Goal: Book appointment/travel/reservation

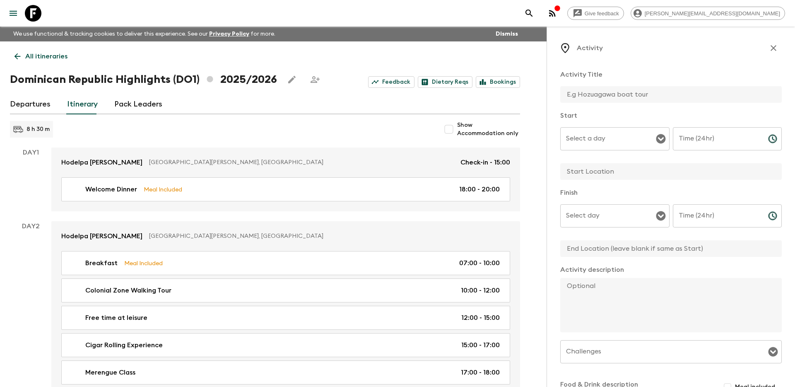
click at [43, 55] on p "All itineraries" at bounding box center [46, 56] width 42 height 10
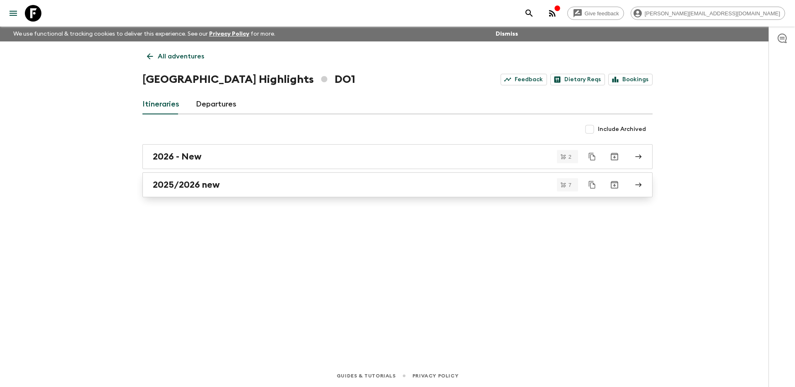
click at [269, 179] on div "2025/2026 new" at bounding box center [390, 184] width 474 height 11
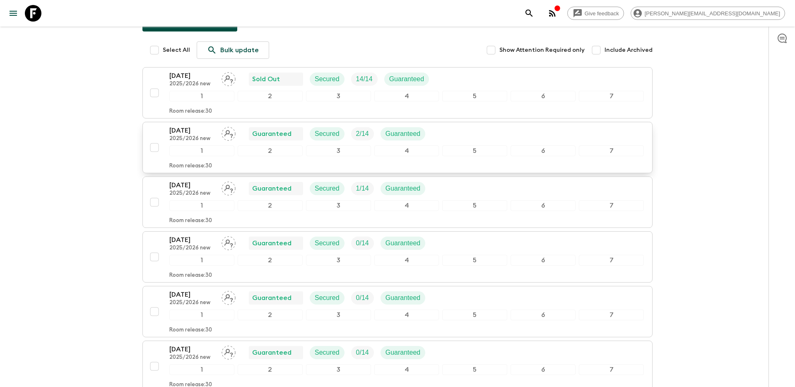
scroll to position [108, 0]
click at [516, 105] on div "[DATE] 2025/2026 new Sold Out Secured 14 / 14 Guaranteed 1 2 3 4 5 6 7 Room rel…" at bounding box center [406, 94] width 475 height 44
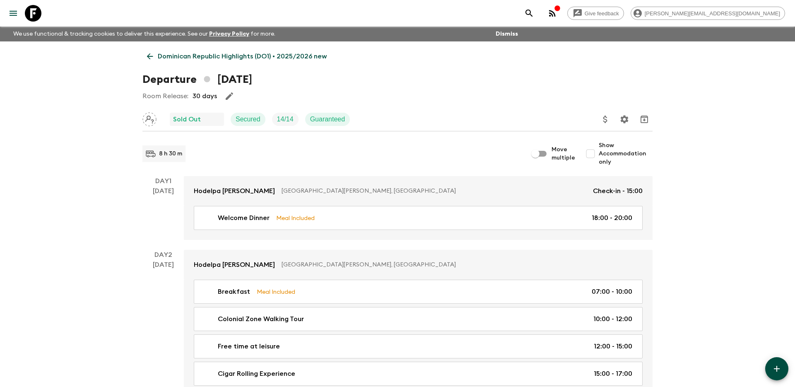
click at [169, 56] on p "Dominican Republic Highlights (DO1) • 2025/2026 new" at bounding box center [242, 56] width 169 height 10
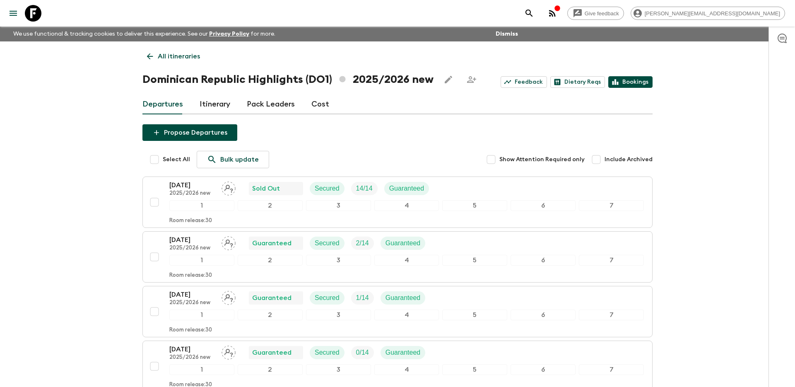
click at [632, 80] on link "Bookings" at bounding box center [631, 82] width 44 height 12
